Goal: Navigation & Orientation: Find specific page/section

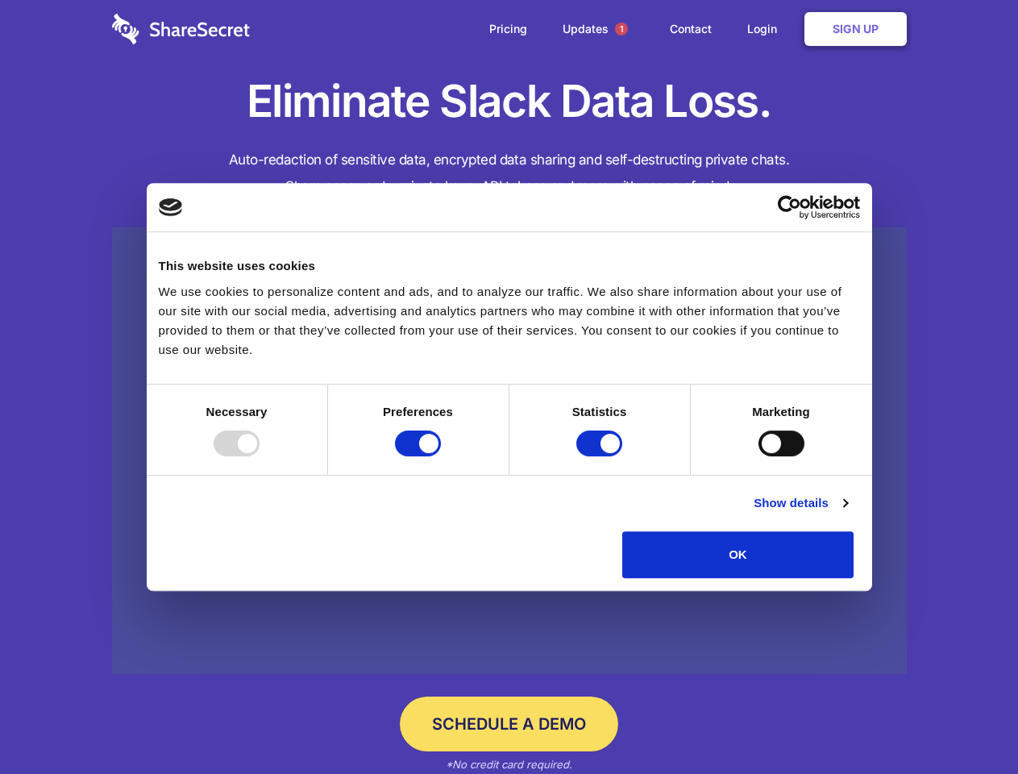
click at [260, 456] on div at bounding box center [237, 443] width 46 height 26
click at [441, 456] on input "Preferences" at bounding box center [418, 443] width 46 height 26
checkbox input "false"
click at [601, 456] on input "Statistics" at bounding box center [599, 443] width 46 height 26
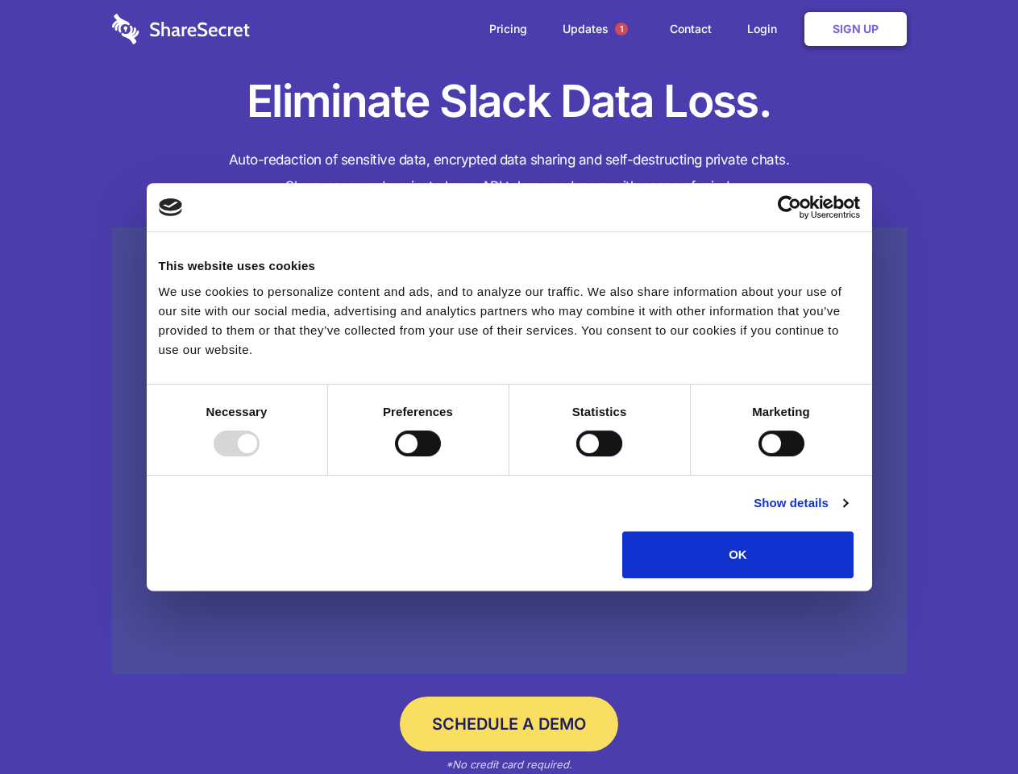
checkbox input "false"
click at [759, 456] on input "Marketing" at bounding box center [782, 443] width 46 height 26
checkbox input "true"
click at [847, 513] on link "Show details" at bounding box center [801, 502] width 94 height 19
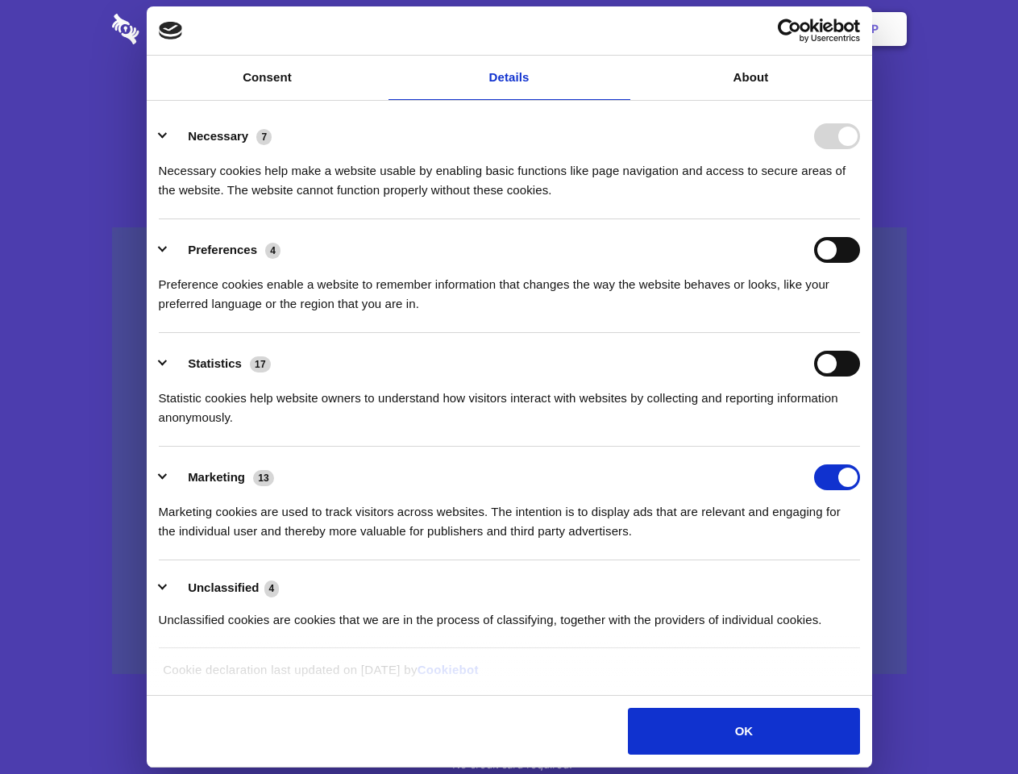
click at [860, 219] on li "Necessary 7 Necessary cookies help make a website usable by enabling basic func…" at bounding box center [509, 163] width 701 height 114
click at [621, 29] on span "1" at bounding box center [621, 29] width 13 height 13
